Goal: Information Seeking & Learning: Learn about a topic

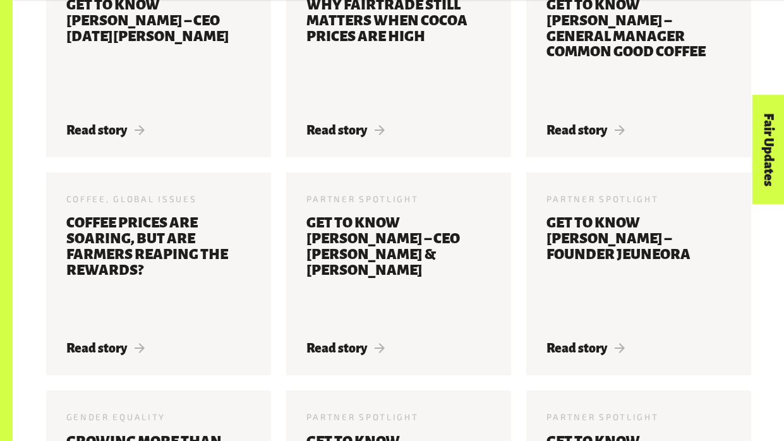
scroll to position [818, 0]
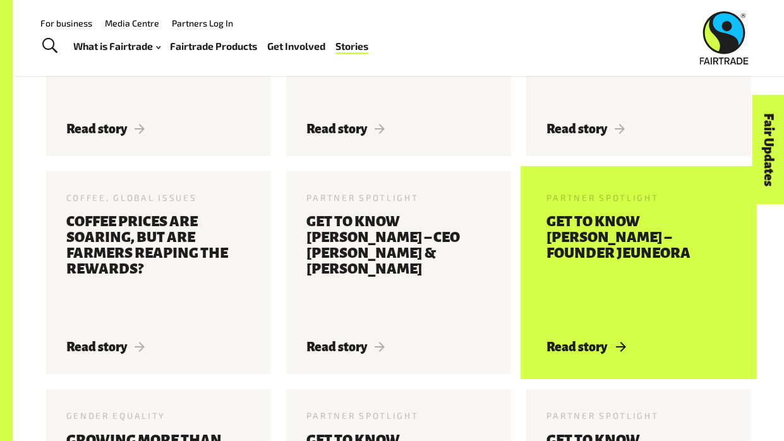
click at [660, 234] on h3 "Get to know [PERSON_NAME] – Founder Jeuneora" at bounding box center [638, 269] width 184 height 110
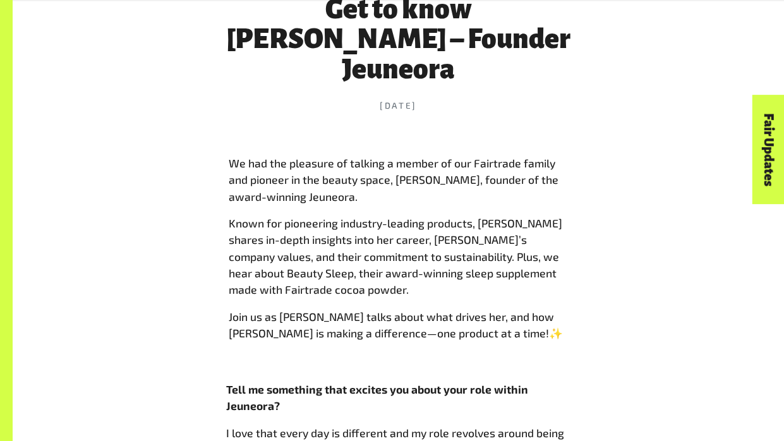
scroll to position [521, 0]
click at [455, 40] on h1 "Get to know [PERSON_NAME] – Founder Jeuneora" at bounding box center [398, 39] width 345 height 90
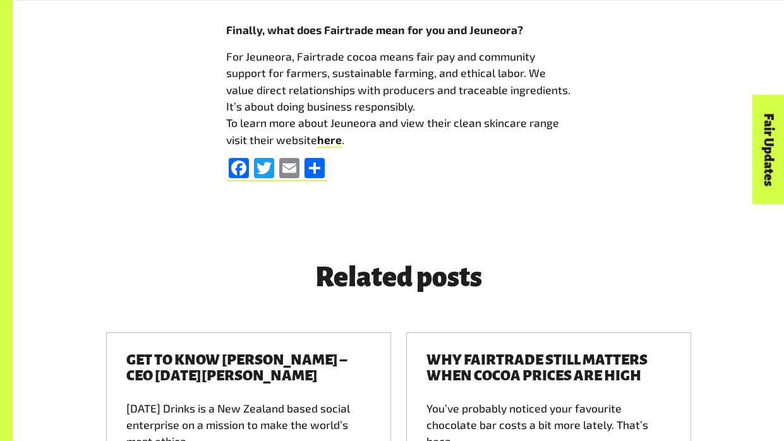
scroll to position [2875, 0]
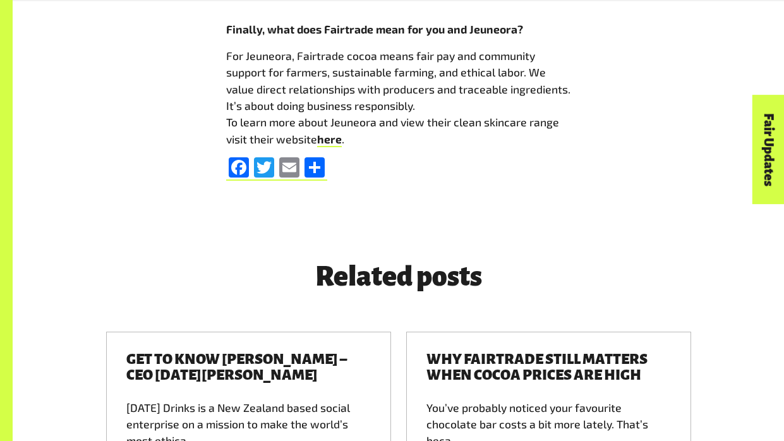
click at [625, 286] on div "Related posts" at bounding box center [399, 276] width 720 height 60
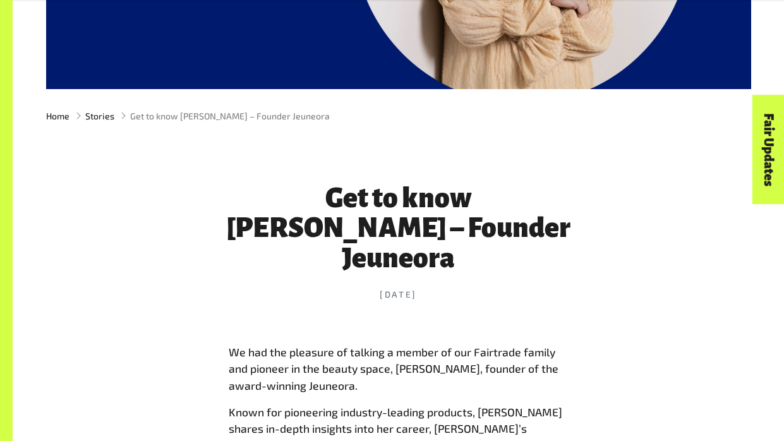
scroll to position [332, 0]
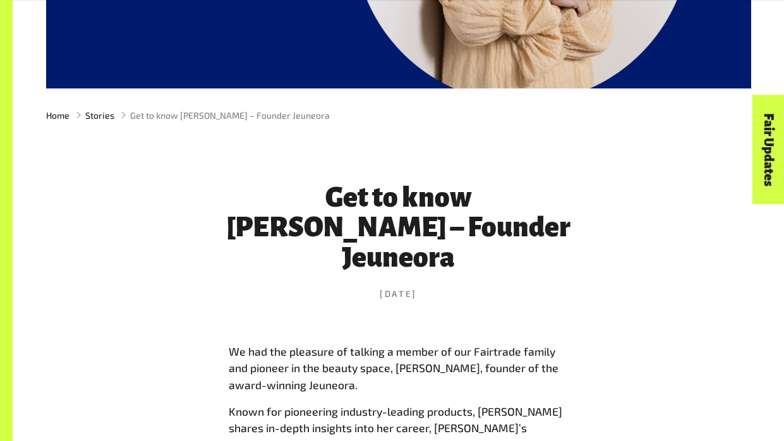
click at [338, 190] on h1 "Get to know [PERSON_NAME] – Founder Jeuneora" at bounding box center [398, 228] width 345 height 90
click at [272, 197] on h1 "Get to know [PERSON_NAME] – Founder Jeuneora" at bounding box center [398, 228] width 345 height 90
drag, startPoint x: 271, startPoint y: 196, endPoint x: 560, endPoint y: 262, distance: 296.7
click at [560, 262] on h1 "Get to know [PERSON_NAME] – Founder Jeuneora" at bounding box center [398, 228] width 345 height 90
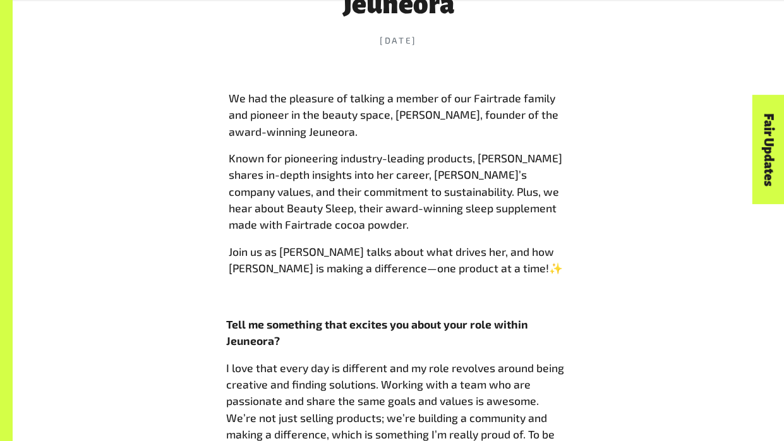
scroll to position [579, 0]
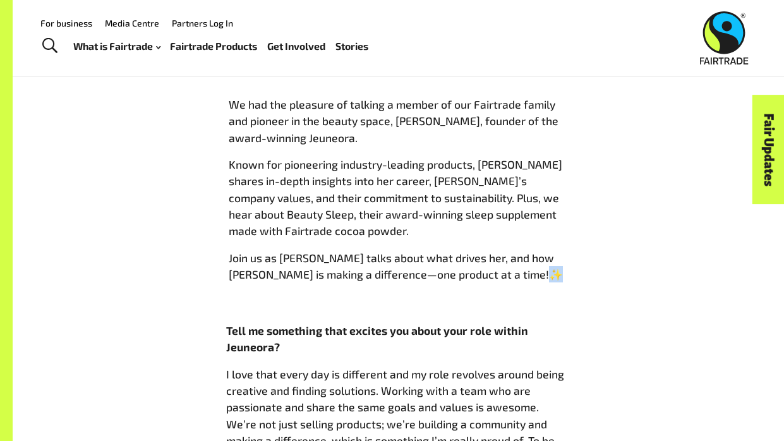
drag, startPoint x: 461, startPoint y: 274, endPoint x: 481, endPoint y: 276, distance: 20.3
click at [481, 276] on p "Join us as Monique talks about what drives her, and how Jeuneora is making a di…" at bounding box center [399, 266] width 340 height 33
click at [481, 277] on p "Join us as Monique talks about what drives her, and how Jeuneora is making a di…" at bounding box center [399, 266] width 340 height 33
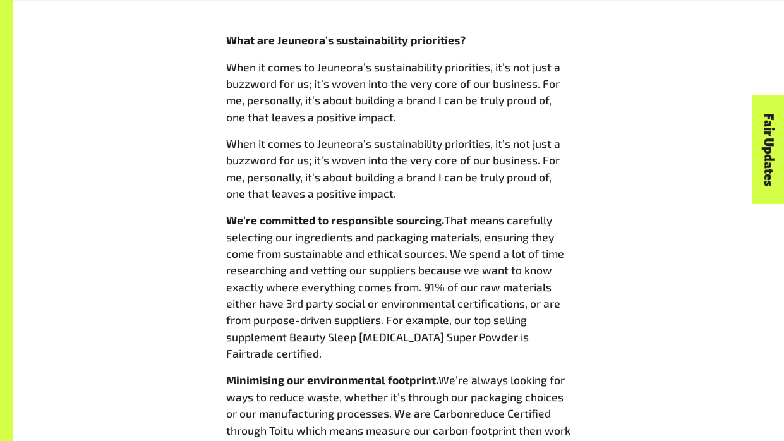
scroll to position [1118, 0]
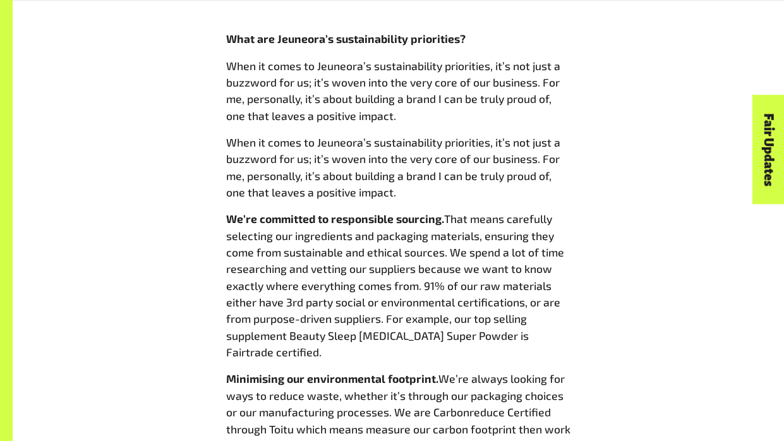
click at [315, 255] on span "That means carefully selecting our ingredients and packaging materials, ensurin…" at bounding box center [395, 285] width 338 height 147
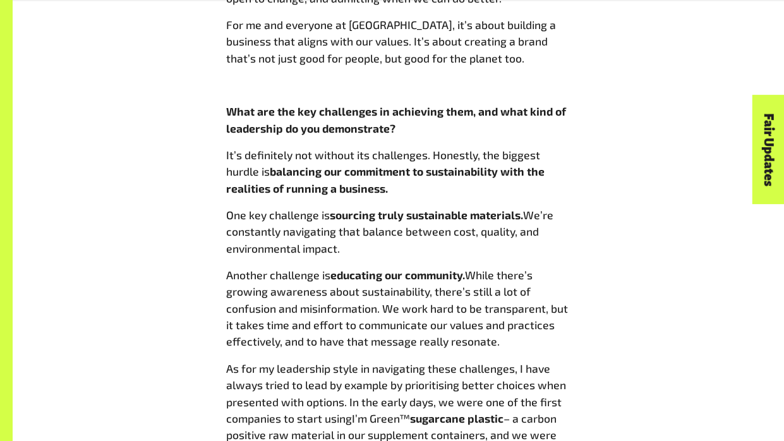
scroll to position [1771, 0]
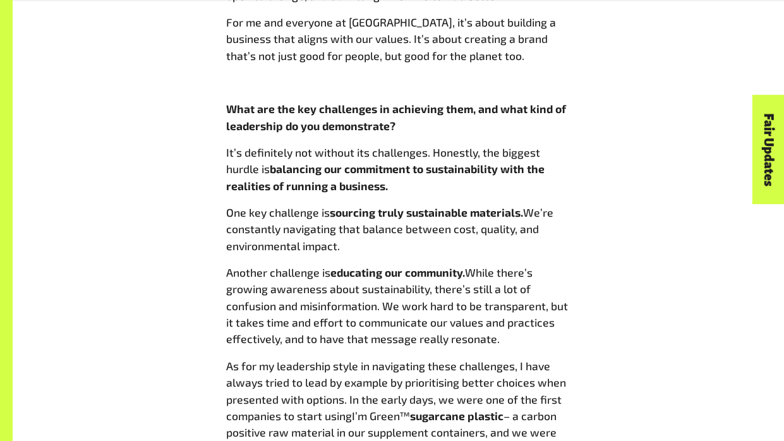
click at [495, 339] on span "While there’s growing awareness about sustainability, there’s still a lot of co…" at bounding box center [397, 305] width 342 height 80
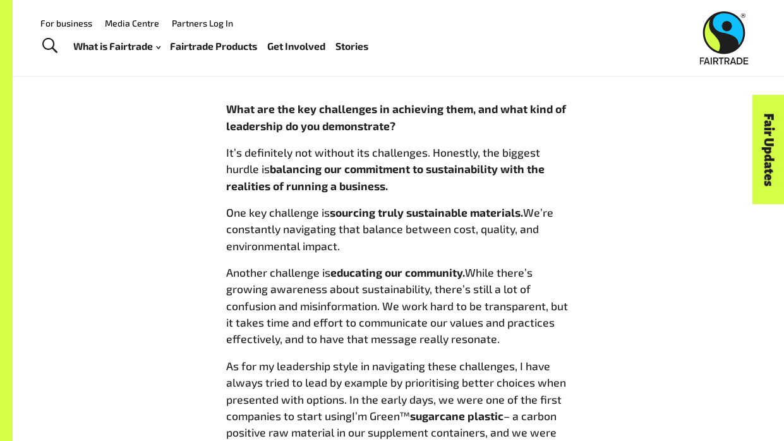
click at [290, 146] on span "It’s definitely not without its challenges. Honestly, the biggest hurdle is" at bounding box center [383, 160] width 314 height 30
click at [220, 169] on div "Get to know Monique Kaminski – Founder Jeuneora 28 Feb 2025 We had the pleasure…" at bounding box center [399, 14] width 360 height 2621
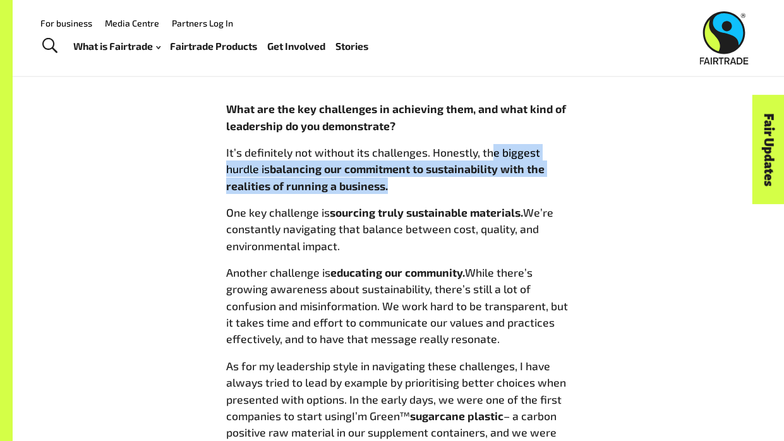
drag, startPoint x: 485, startPoint y: 154, endPoint x: 556, endPoint y: 179, distance: 75.7
click at [556, 179] on p "It’s definitely not without its challenges. Honestly, the biggest hurdle is bal…" at bounding box center [398, 169] width 345 height 50
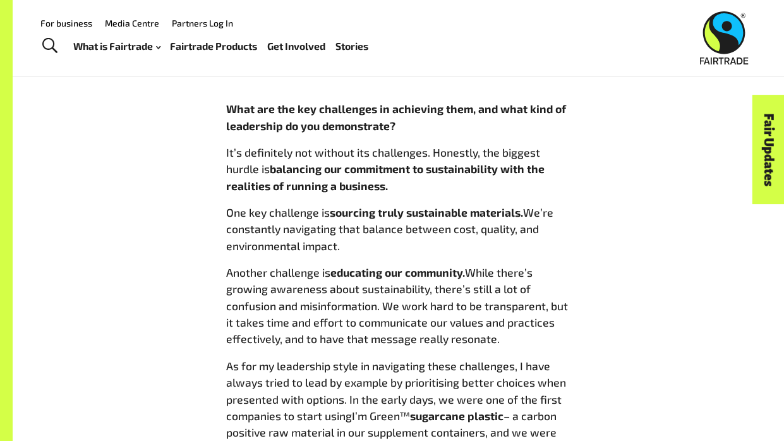
click at [482, 149] on span "It’s definitely not without its challenges. Honestly, the biggest hurdle is" at bounding box center [383, 160] width 314 height 30
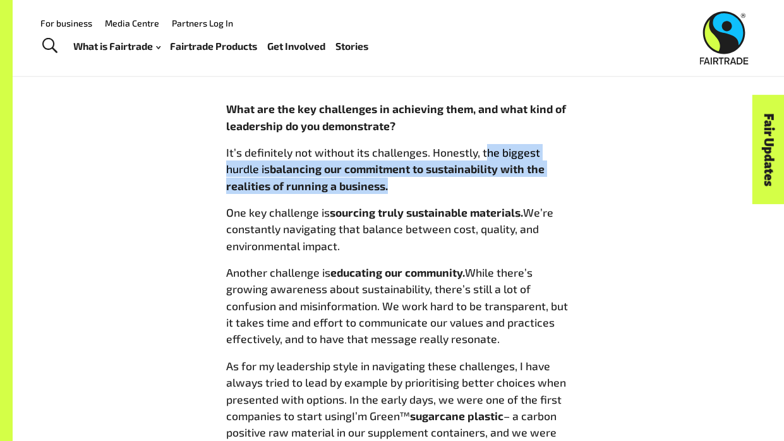
drag, startPoint x: 482, startPoint y: 149, endPoint x: 567, endPoint y: 183, distance: 91.0
click at [567, 183] on p "It’s definitely not without its challenges. Honestly, the biggest hurdle is bal…" at bounding box center [398, 169] width 345 height 50
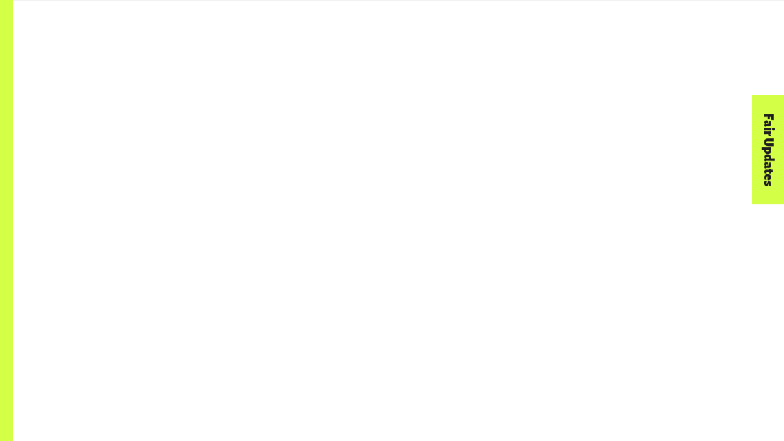
scroll to position [1771, 0]
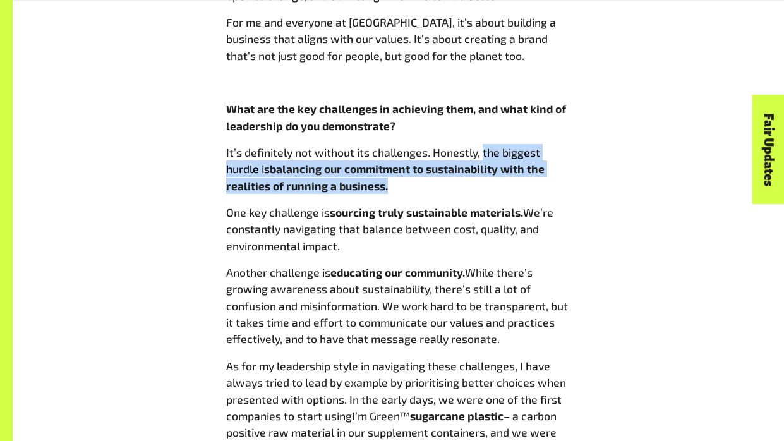
drag, startPoint x: 481, startPoint y: 150, endPoint x: 581, endPoint y: 191, distance: 108.5
click at [581, 191] on div "Get to know [PERSON_NAME] – Founder Jeuneora [DATE] had the pleasure of talking…" at bounding box center [399, 14] width 720 height 2621
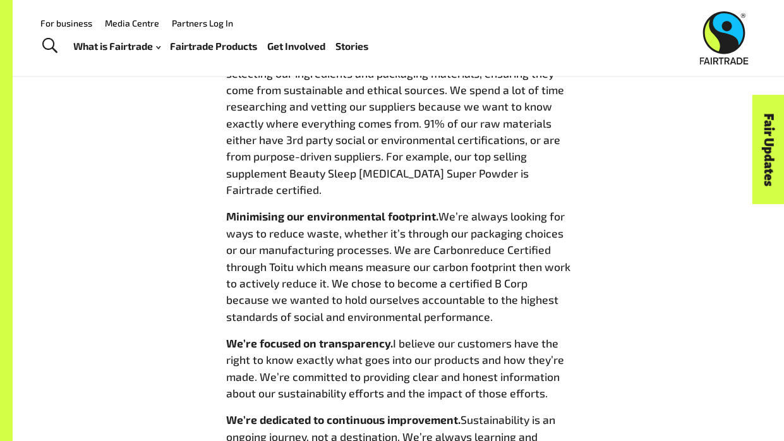
scroll to position [1282, 0]
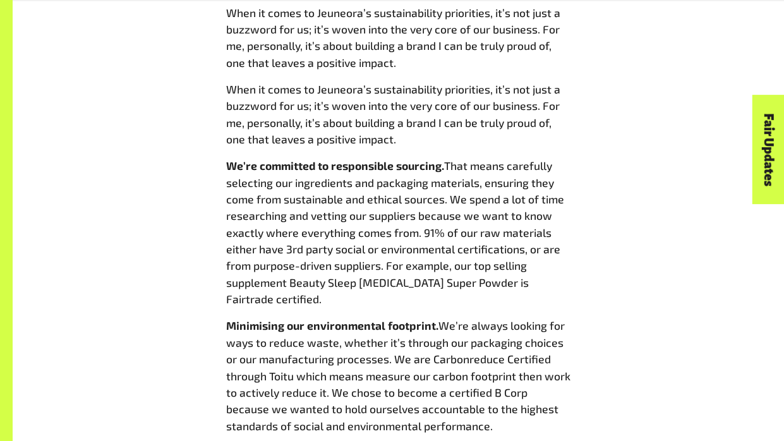
scroll to position [1176, 0]
